Goal: Task Accomplishment & Management: Manage account settings

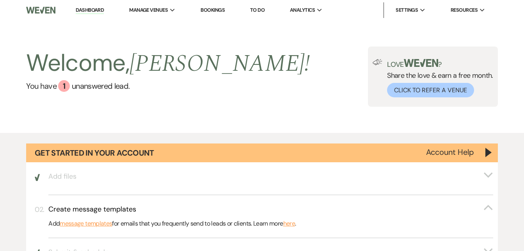
click at [210, 10] on link "Bookings" at bounding box center [213, 10] width 24 height 7
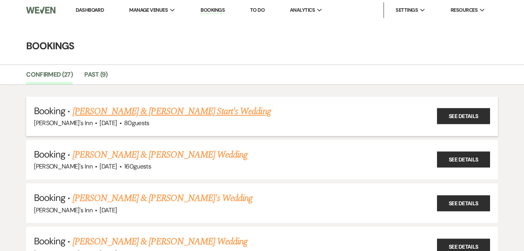
click at [137, 113] on link "[PERSON_NAME] & [PERSON_NAME] Start's Wedding" at bounding box center [172, 111] width 198 height 14
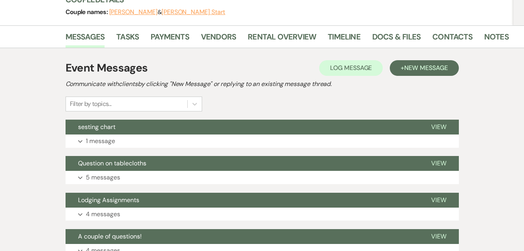
scroll to position [100, 0]
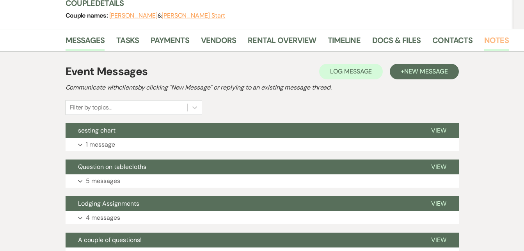
click at [487, 40] on link "Notes" at bounding box center [496, 42] width 25 height 17
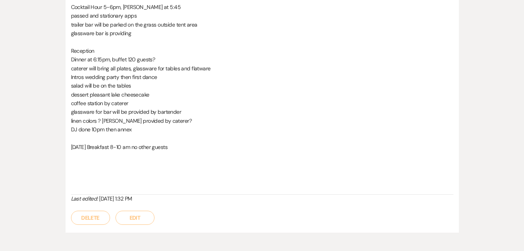
scroll to position [409, 0]
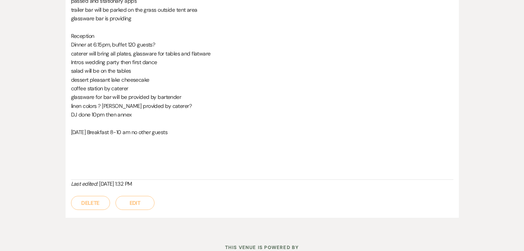
click at [130, 202] on button "Edit" at bounding box center [135, 203] width 39 height 14
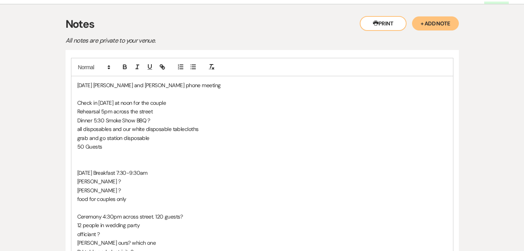
scroll to position [146, 0]
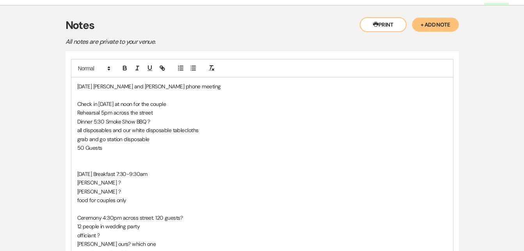
click at [174, 88] on p "[DATE] [PERSON_NAME] and [PERSON_NAME] phone meeting" at bounding box center [262, 86] width 370 height 9
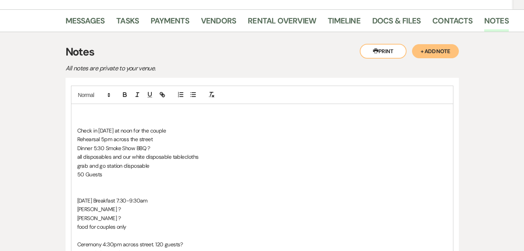
scroll to position [121, 0]
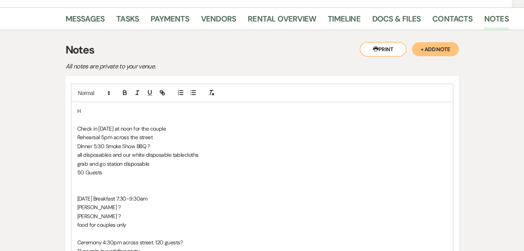
click at [206, 114] on p "H" at bounding box center [262, 111] width 370 height 9
click at [205, 20] on link "Vendors" at bounding box center [218, 20] width 35 height 17
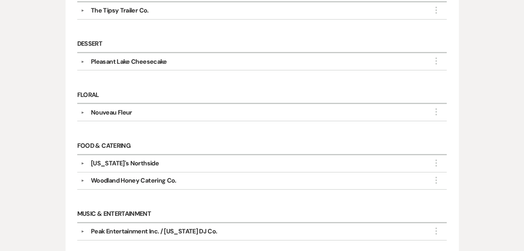
scroll to position [277, 0]
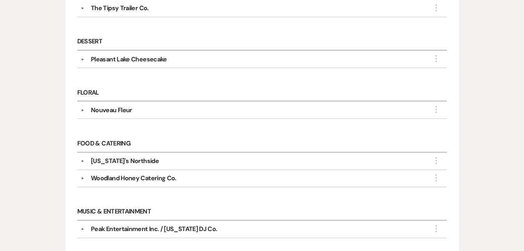
click at [123, 178] on div "Woodland Honey Catering Co." at bounding box center [133, 177] width 85 height 9
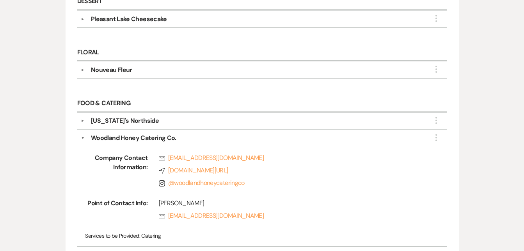
scroll to position [318, 0]
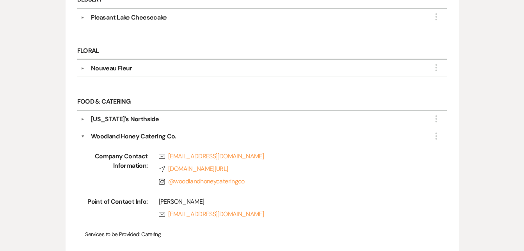
click at [523, 155] on div "Messages Tasks Payments Vendors Rental Overview Timeline Docs & Files Contacts …" at bounding box center [262, 149] width 524 height 678
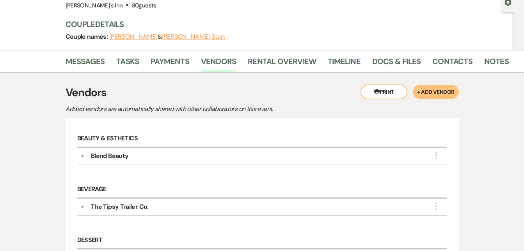
scroll to position [0, 0]
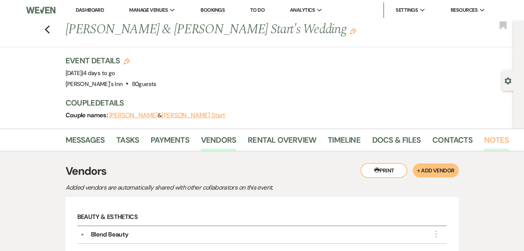
click at [496, 137] on link "Notes" at bounding box center [496, 141] width 25 height 17
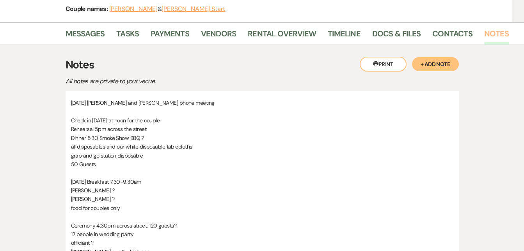
scroll to position [105, 0]
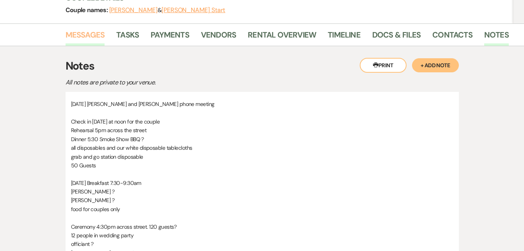
click at [75, 34] on link "Messages" at bounding box center [85, 36] width 39 height 17
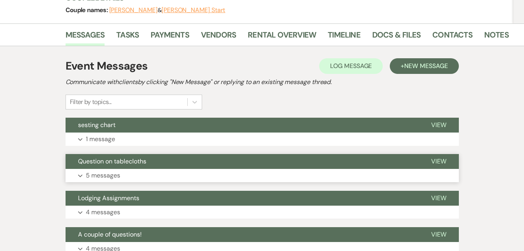
click at [96, 177] on p "5 messages" at bounding box center [103, 175] width 34 height 10
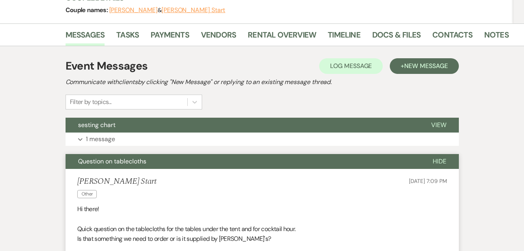
drag, startPoint x: 526, startPoint y: 82, endPoint x: 504, endPoint y: 51, distance: 37.9
drag, startPoint x: 528, startPoint y: 81, endPoint x: 484, endPoint y: 55, distance: 51.5
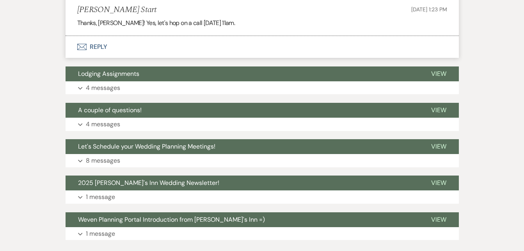
scroll to position [672, 0]
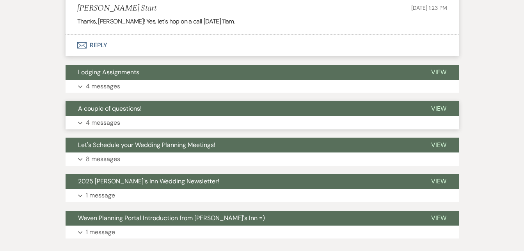
click at [96, 120] on p "4 messages" at bounding box center [103, 122] width 34 height 10
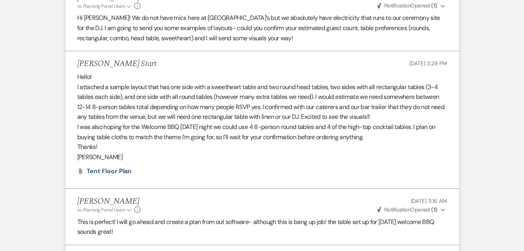
scroll to position [948, 0]
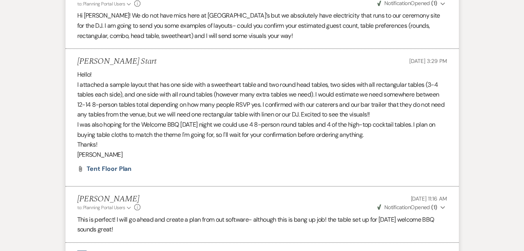
drag, startPoint x: 527, startPoint y: 185, endPoint x: 484, endPoint y: 224, distance: 58.0
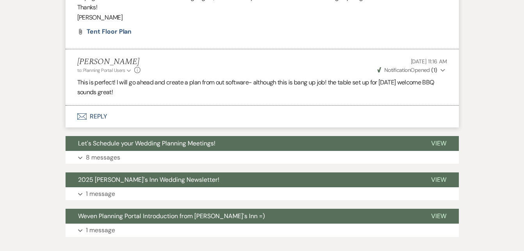
scroll to position [1089, 0]
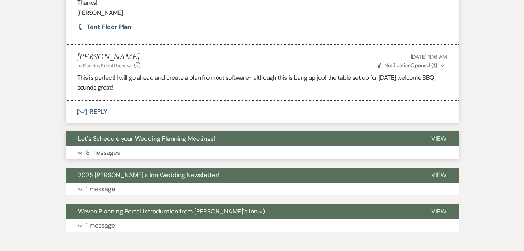
click at [106, 155] on p "8 messages" at bounding box center [103, 153] width 34 height 10
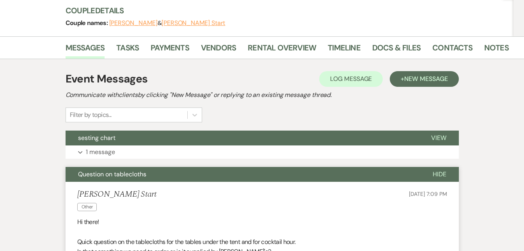
scroll to position [0, 0]
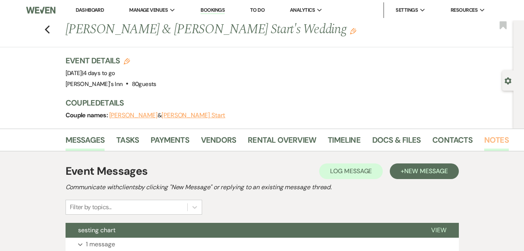
click at [491, 140] on link "Notes" at bounding box center [496, 141] width 25 height 17
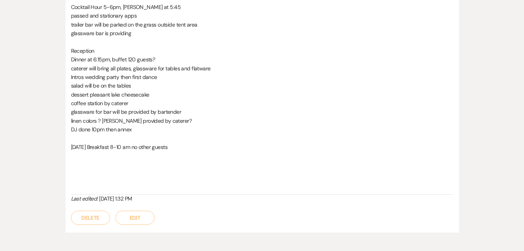
scroll to position [395, 0]
click at [134, 219] on button "Edit" at bounding box center [135, 217] width 39 height 14
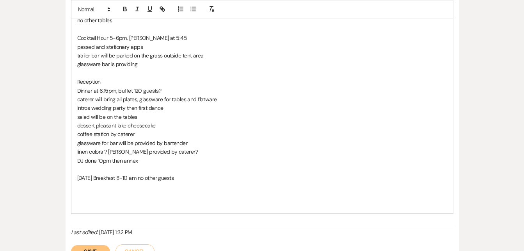
drag, startPoint x: 528, startPoint y: 172, endPoint x: 502, endPoint y: 40, distance: 134.4
click at [502, 40] on div "Messages Tasks Payments Vendors Rental Overview Timeline Docs & Files Contacts …" at bounding box center [262, 5] width 524 height 544
drag, startPoint x: 526, startPoint y: 143, endPoint x: 513, endPoint y: 17, distance: 126.8
click at [513, 17] on div "Messages Tasks Payments Vendors Rental Overview Timeline Docs & Files Contacts …" at bounding box center [262, 5] width 524 height 544
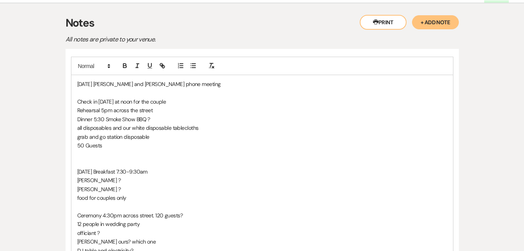
scroll to position [140, 0]
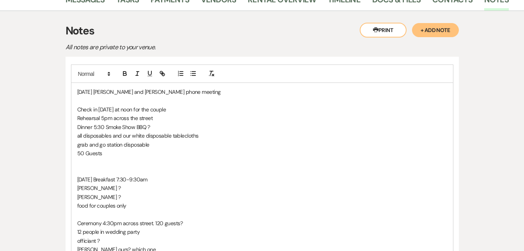
click at [170, 93] on p "[DATE] [PERSON_NAME] and [PERSON_NAME] phone meeting" at bounding box center [262, 91] width 370 height 9
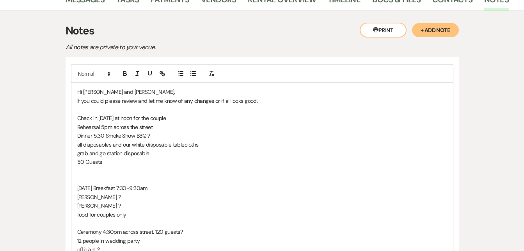
click at [170, 120] on p "Check in [DATE] at noon for the couple" at bounding box center [262, 118] width 370 height 9
drag, startPoint x: 103, startPoint y: 125, endPoint x: 239, endPoint y: 137, distance: 135.9
click at [103, 126] on p "Rehearsal 5pm across the street" at bounding box center [262, 127] width 370 height 9
click at [164, 126] on p "Rehearsal 4:45pm across the street" at bounding box center [262, 127] width 370 height 9
click at [164, 137] on p "Dinner 5:30" at bounding box center [262, 135] width 370 height 9
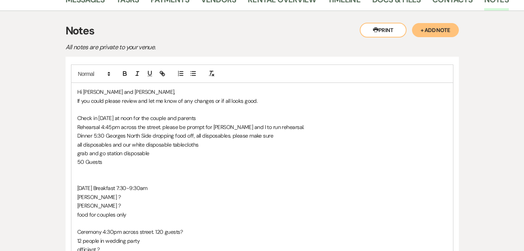
click at [285, 135] on p "Dinner 5:30 Georges North Side dropping food off, all disposables. please make …" at bounding box center [262, 135] width 370 height 9
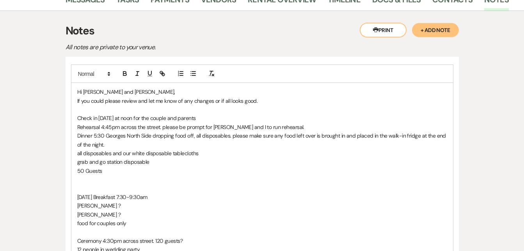
click at [203, 153] on p "all disposables and our white disposable tablecloths" at bounding box center [262, 153] width 370 height 9
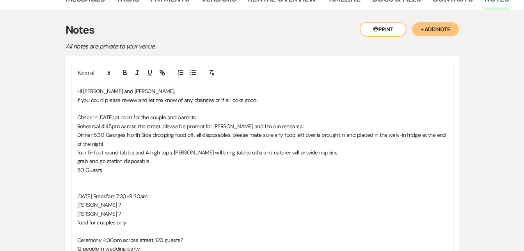
click at [109, 173] on p "50 Guests" at bounding box center [262, 169] width 370 height 9
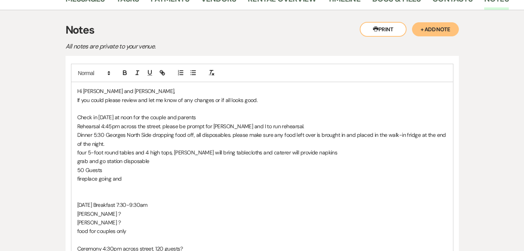
scroll to position [141, 0]
click at [100, 168] on p "50 Guests" at bounding box center [262, 170] width 370 height 9
click at [124, 177] on p "fireplace going and" at bounding box center [262, 178] width 370 height 9
click at [104, 171] on p "50 Guests\" at bounding box center [262, 170] width 370 height 9
click at [153, 164] on p "grab and go station disposable" at bounding box center [262, 161] width 370 height 9
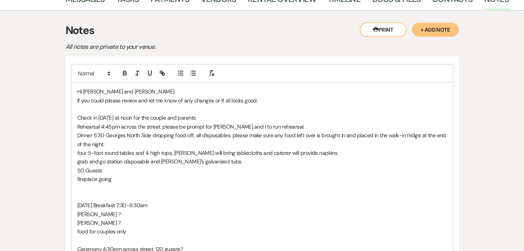
click at [121, 183] on p at bounding box center [262, 187] width 370 height 9
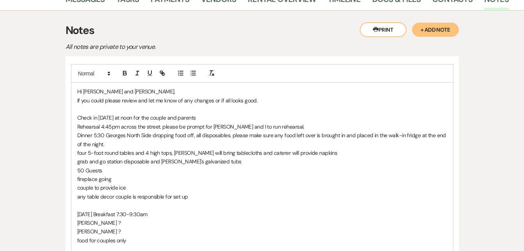
click at [190, 195] on p "any table decor couple is responsible for set up" at bounding box center [262, 196] width 370 height 9
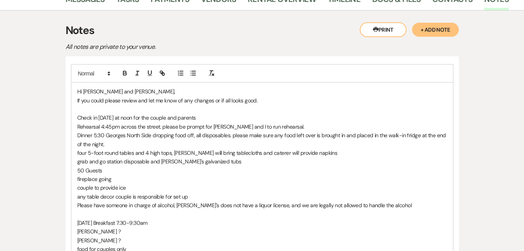
click at [390, 203] on p "Please have someone in charge of alcohol, [PERSON_NAME]'s does not have a liquo…" at bounding box center [262, 205] width 370 height 9
click at [156, 221] on p "[DATE] Breakfast 7:30-9:30am" at bounding box center [262, 222] width 370 height 9
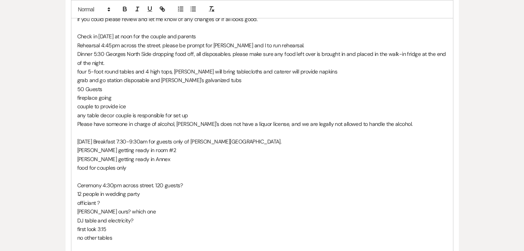
scroll to position [223, 0]
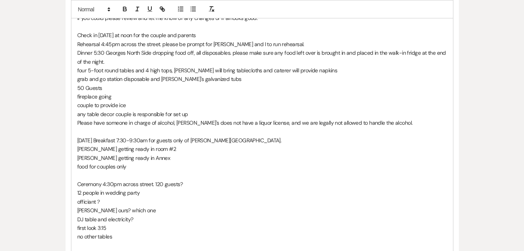
click at [130, 168] on p "food for couples only" at bounding box center [262, 166] width 370 height 9
click at [187, 185] on p "Ceremony 4:30pm across street. 120 guests?" at bounding box center [262, 184] width 370 height 9
click at [133, 210] on p "[PERSON_NAME] ours? which one" at bounding box center [262, 210] width 370 height 9
click at [149, 219] on p "DJ table and electricity?" at bounding box center [262, 219] width 370 height 9
click at [110, 226] on p "first look 3:15" at bounding box center [262, 227] width 370 height 9
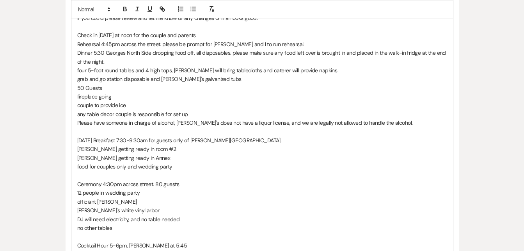
click at [123, 226] on p "no other tables" at bounding box center [262, 227] width 370 height 9
click at [154, 211] on p "[PERSON_NAME]'s white vinyl arbor" at bounding box center [262, 210] width 370 height 9
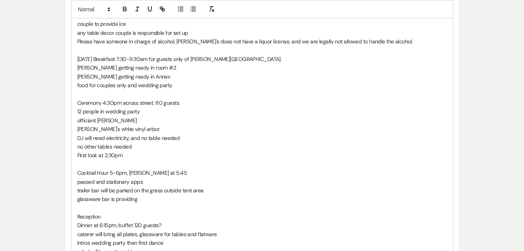
scroll to position [305, 0]
click at [129, 171] on p "Cocktail Hour 5-6pm, [PERSON_NAME] at 5:45" at bounding box center [262, 171] width 370 height 9
click at [145, 180] on p "passed and stationary apps" at bounding box center [262, 180] width 370 height 9
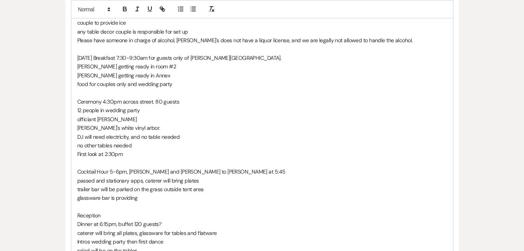
click at [149, 198] on p "glassware bar is providing" at bounding box center [262, 197] width 370 height 9
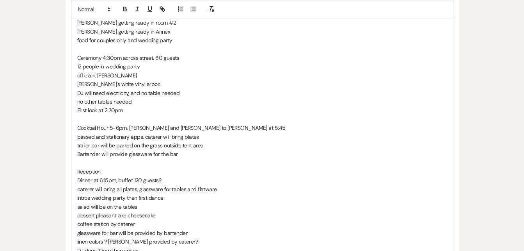
scroll to position [352, 0]
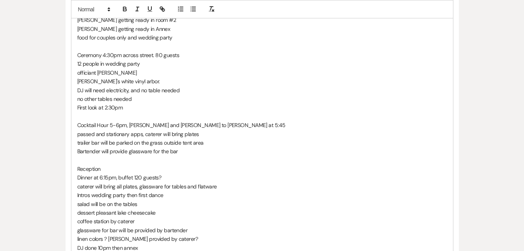
click at [165, 177] on p "Dinner at 6:15pm, buffet 120 guests?" at bounding box center [262, 177] width 370 height 9
click at [111, 167] on p "Reception" at bounding box center [262, 168] width 370 height 9
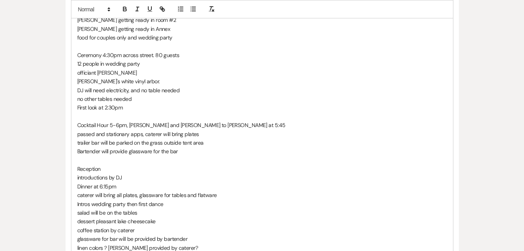
click at [127, 188] on p "Dinner at 6:15pm" at bounding box center [262, 186] width 370 height 9
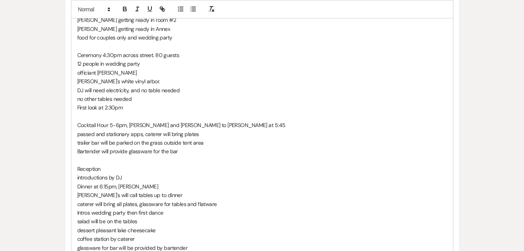
click at [221, 203] on p "caterer will bring all plates, glassware for tables and flatware" at bounding box center [262, 203] width 370 height 9
click at [167, 214] on p "Intros wedding party then first dance" at bounding box center [262, 212] width 370 height 9
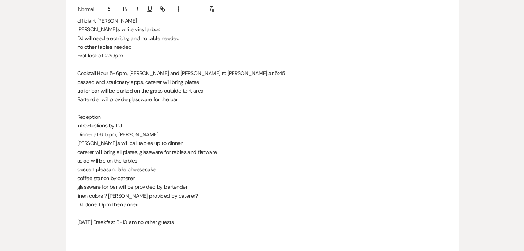
scroll to position [409, 0]
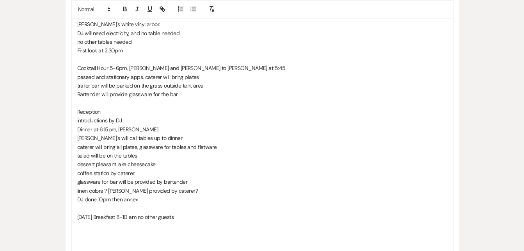
click at [183, 191] on p "linen colors ? [PERSON_NAME] provided by caterer?" at bounding box center [262, 190] width 370 height 9
click at [123, 199] on p "DJ done 10pm then annex" at bounding box center [262, 199] width 370 height 9
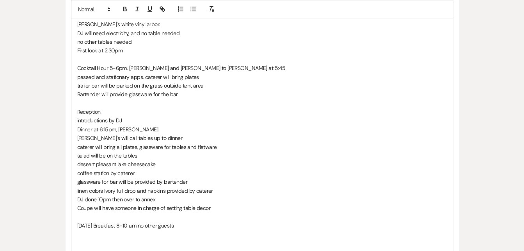
click at [214, 208] on p "Coupe will have someone in charge of setting table decor" at bounding box center [262, 207] width 370 height 9
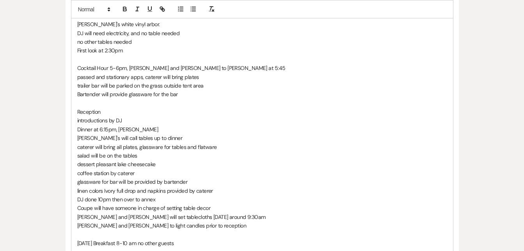
click at [149, 226] on p "[PERSON_NAME] and [PERSON_NAME] to light candles prior to reception" at bounding box center [262, 225] width 370 height 9
click at [226, 223] on p "[PERSON_NAME] and [PERSON_NAME] to light candles just prior to reception" at bounding box center [262, 225] width 370 height 9
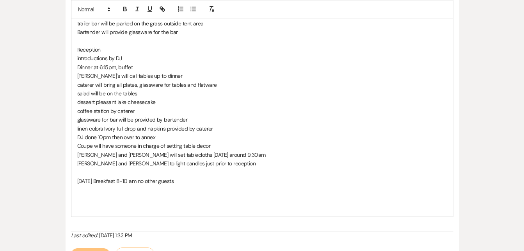
scroll to position [472, 0]
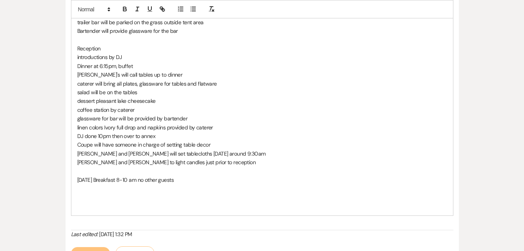
click at [181, 178] on p "[DATE] Breakfast 8-10 am no other guests" at bounding box center [262, 179] width 370 height 9
click at [255, 177] on p "[DATE] Breakfast 8-10 am no other guests other than [PERSON_NAME]'s inn guests" at bounding box center [262, 179] width 370 height 9
click at [158, 179] on p "[DATE] Breakfast 8-10 am no other guests other than [PERSON_NAME]'s inn guests." at bounding box center [262, 179] width 370 height 9
click at [262, 181] on p "[DATE] Breakfast 8-10 am no additional guests other than [PERSON_NAME]'s inn gu…" at bounding box center [262, 179] width 370 height 9
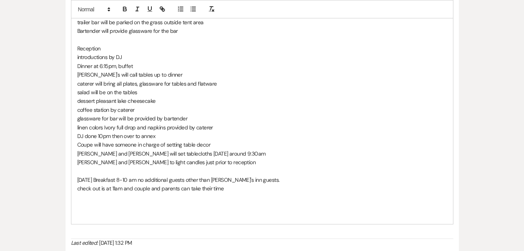
click at [125, 189] on p "check out is at 11am and couple and parents can take their time" at bounding box center [262, 188] width 370 height 9
click at [158, 189] on p "check out is at 11am for guests and couple and parents can take their time" at bounding box center [262, 188] width 370 height 9
click at [248, 189] on p "check out is at 11am for guests, couple and parents can take their time" at bounding box center [262, 188] width 370 height 9
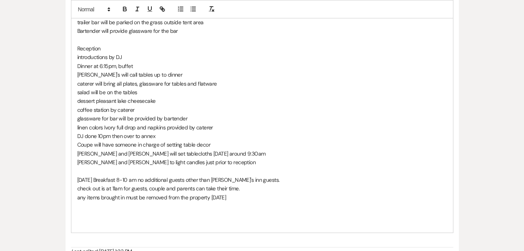
click at [99, 196] on p "any items brought in must be removed from the property [DATE]" at bounding box center [262, 197] width 370 height 9
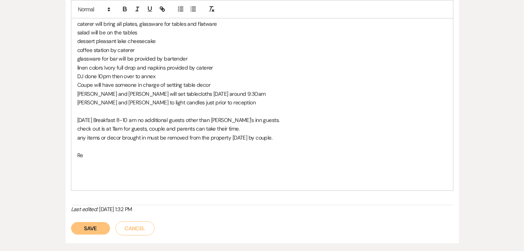
scroll to position [541, 0]
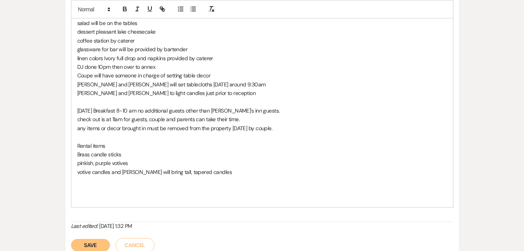
click at [291, 129] on p "any items or decor brought in must be removed from the property [DATE] by coupl…" at bounding box center [262, 128] width 370 height 9
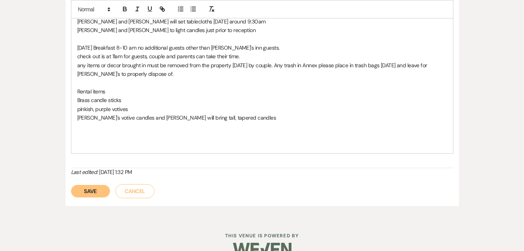
scroll to position [605, 0]
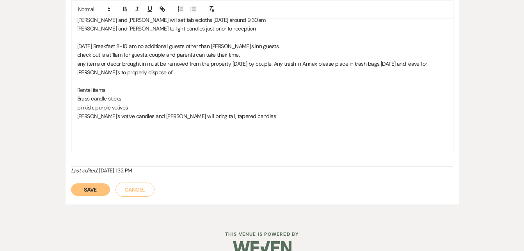
click at [87, 188] on button "Save" at bounding box center [90, 189] width 39 height 12
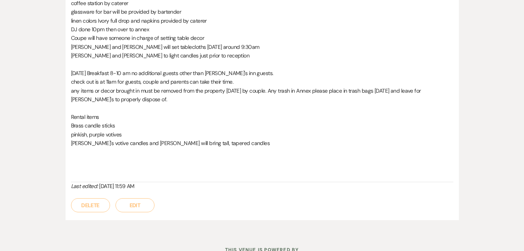
scroll to position [557, 0]
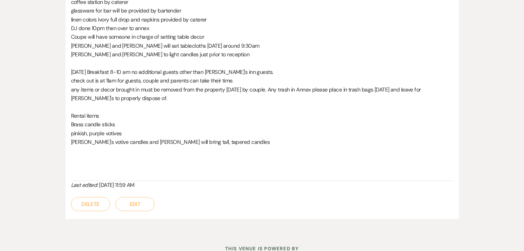
click at [128, 204] on button "Edit" at bounding box center [135, 204] width 39 height 14
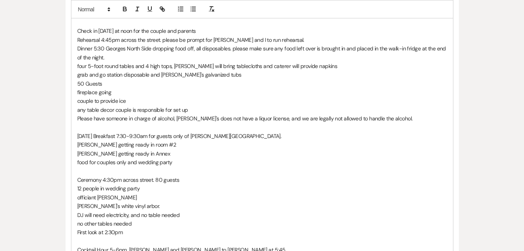
scroll to position [226, 0]
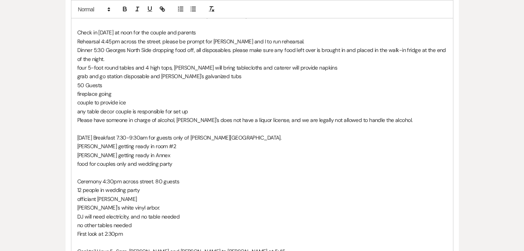
click at [398, 121] on p "Please have someone in charge of alcohol, [PERSON_NAME]'s does not have a liquo…" at bounding box center [262, 120] width 370 height 9
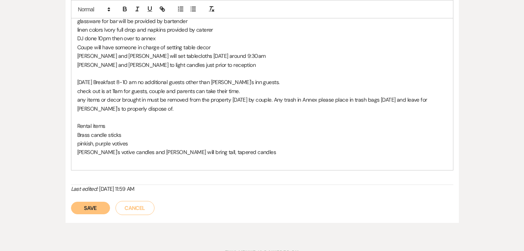
scroll to position [575, 0]
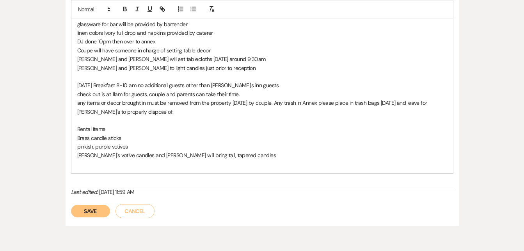
click at [93, 215] on button "Save" at bounding box center [90, 211] width 39 height 12
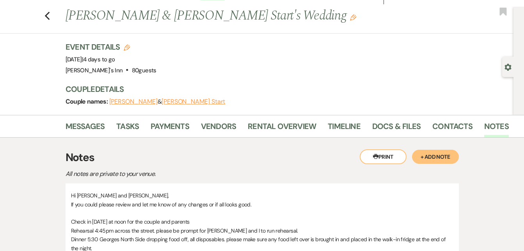
scroll to position [15, 0]
